Goal: Task Accomplishment & Management: Use online tool/utility

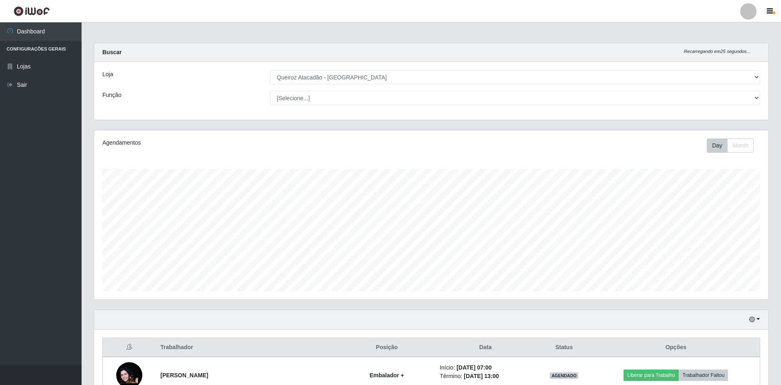
select select "517"
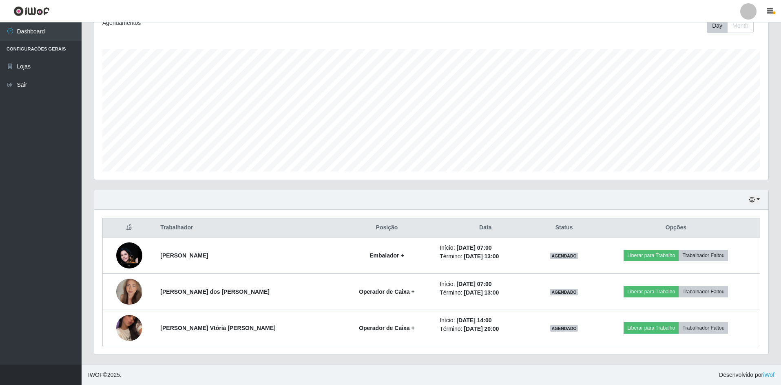
scroll to position [169, 674]
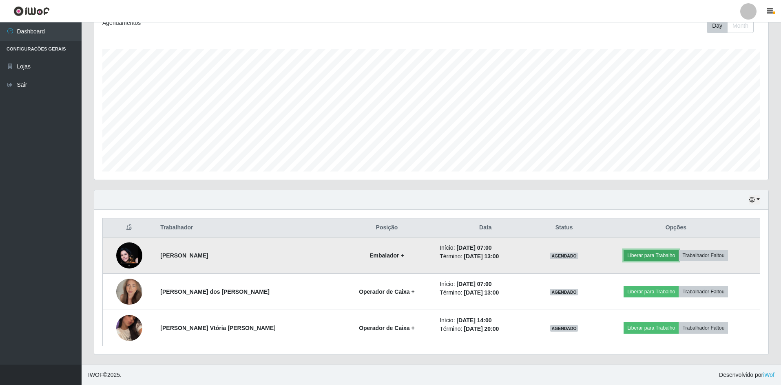
click at [666, 253] on button "Liberar para Trabalho" at bounding box center [650, 255] width 55 height 11
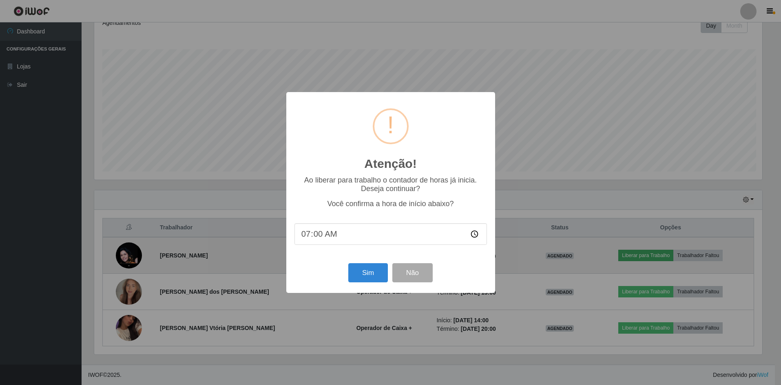
scroll to position [169, 670]
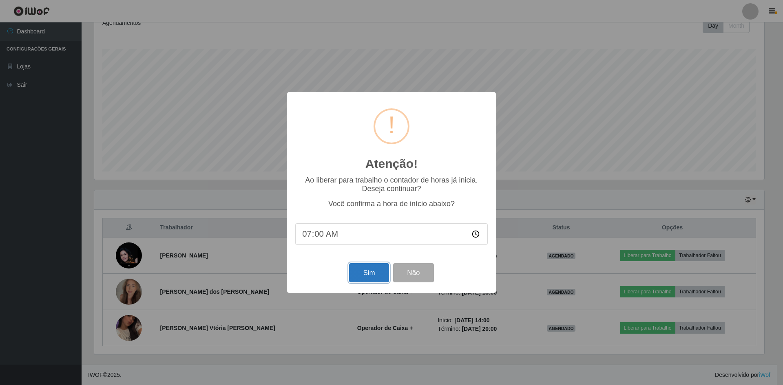
click at [370, 271] on button "Sim" at bounding box center [369, 272] width 40 height 19
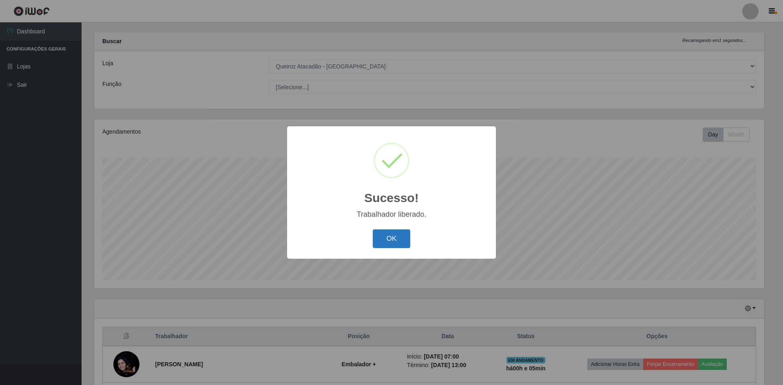
click at [395, 247] on button "OK" at bounding box center [392, 238] width 38 height 19
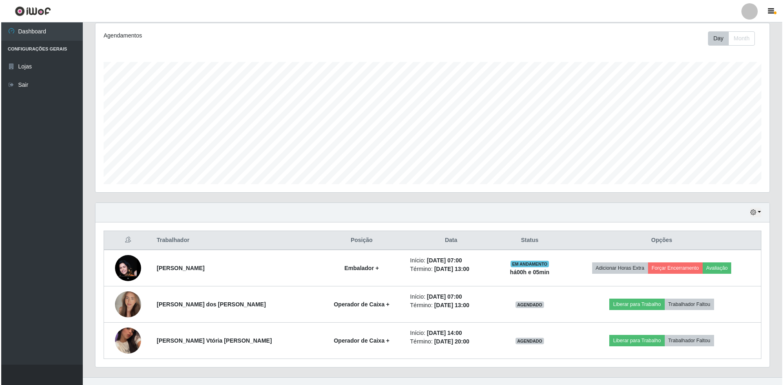
scroll to position [120, 0]
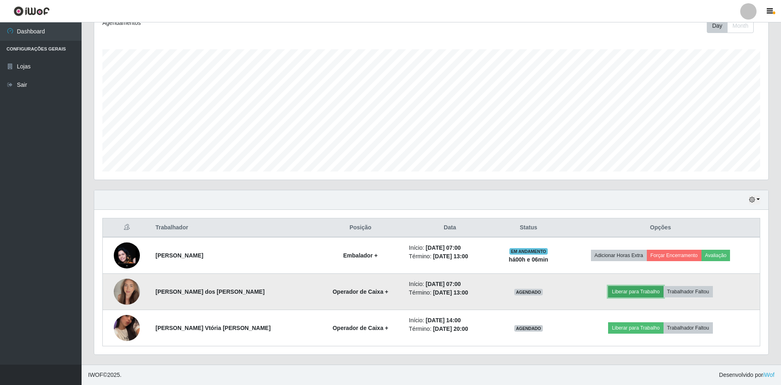
click at [623, 287] on button "Liberar para Trabalho" at bounding box center [635, 291] width 55 height 11
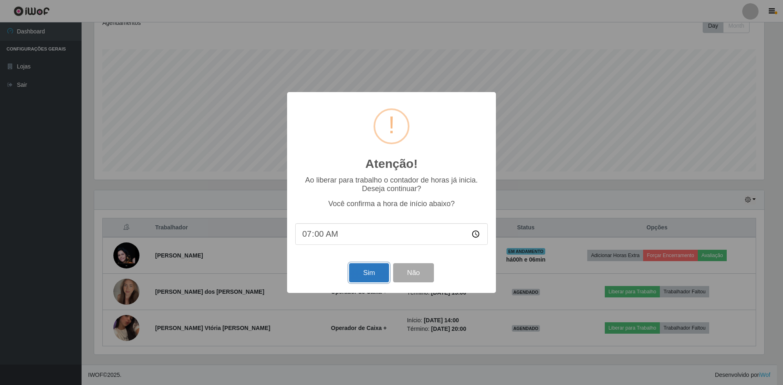
click at [376, 268] on button "Sim" at bounding box center [369, 272] width 40 height 19
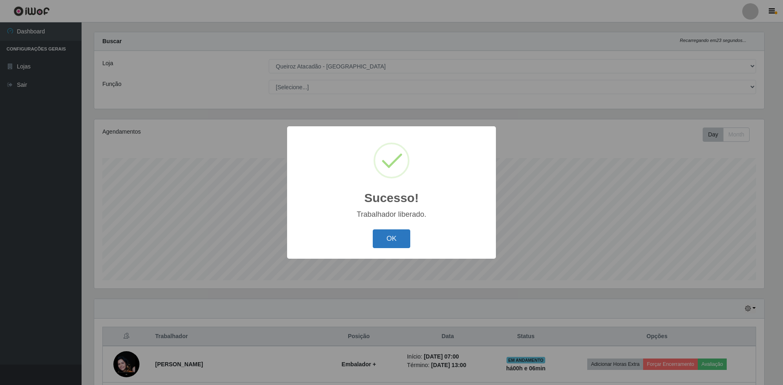
click at [379, 246] on button "OK" at bounding box center [392, 238] width 38 height 19
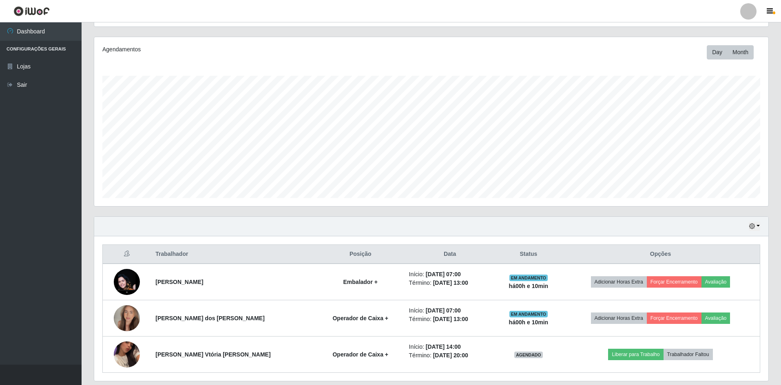
scroll to position [79, 0]
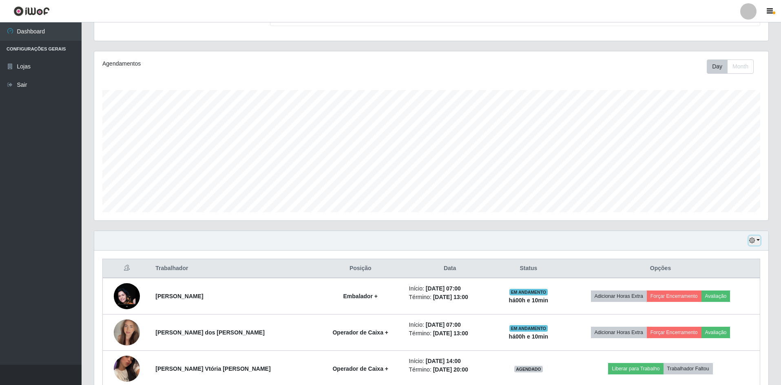
click at [753, 236] on button "button" at bounding box center [753, 240] width 11 height 9
click at [724, 309] on button "1 Semana" at bounding box center [727, 306] width 64 height 17
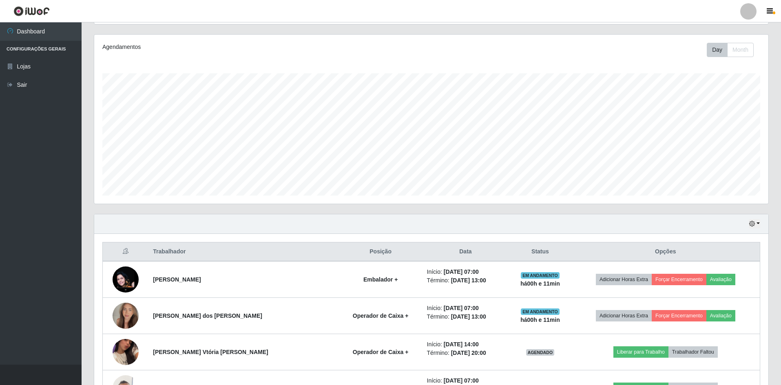
scroll to position [0, 0]
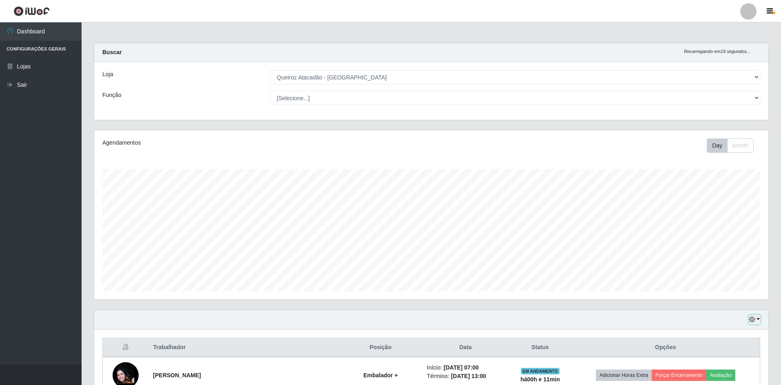
click at [757, 318] on button "button" at bounding box center [753, 319] width 11 height 9
click at [716, 238] on button "Hoje" at bounding box center [727, 237] width 64 height 17
